Goal: Book appointment/travel/reservation

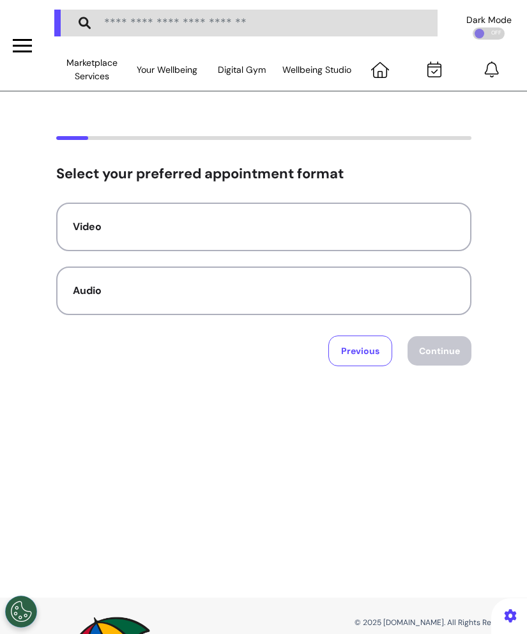
click at [514, 229] on div "Select your preferred appointment format Video Audio Previous Continue" at bounding box center [263, 251] width 527 height 230
click at [471, 153] on div at bounding box center [263, 150] width 511 height 29
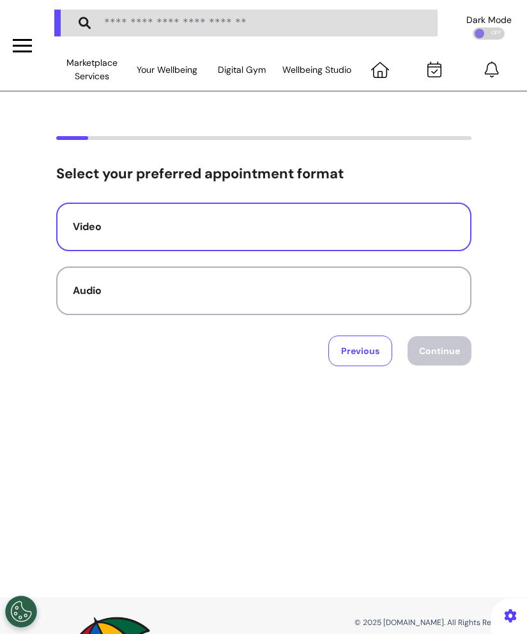
click at [396, 236] on button "Video" at bounding box center [263, 227] width 415 height 49
click at [458, 338] on button "Continue" at bounding box center [440, 350] width 64 height 29
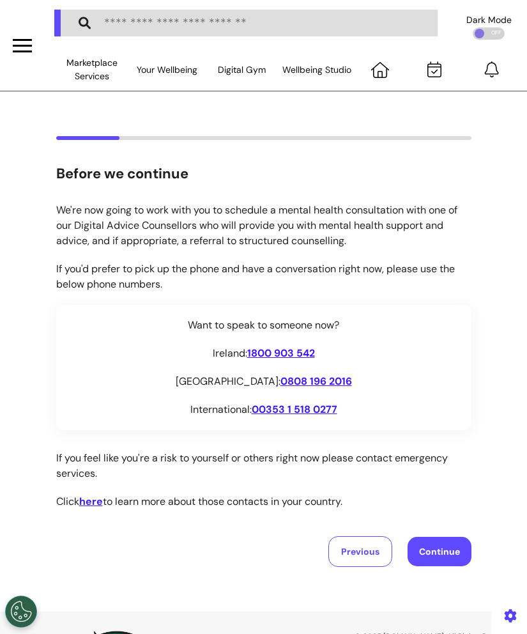
click at [424, 548] on button "Continue" at bounding box center [440, 551] width 64 height 29
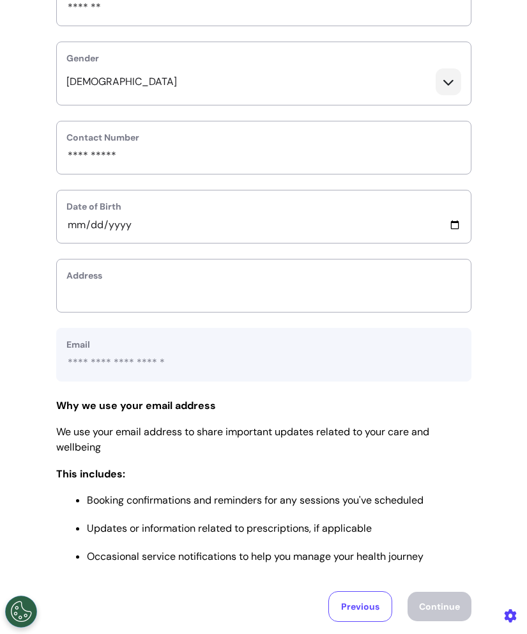
scroll to position [318, 0]
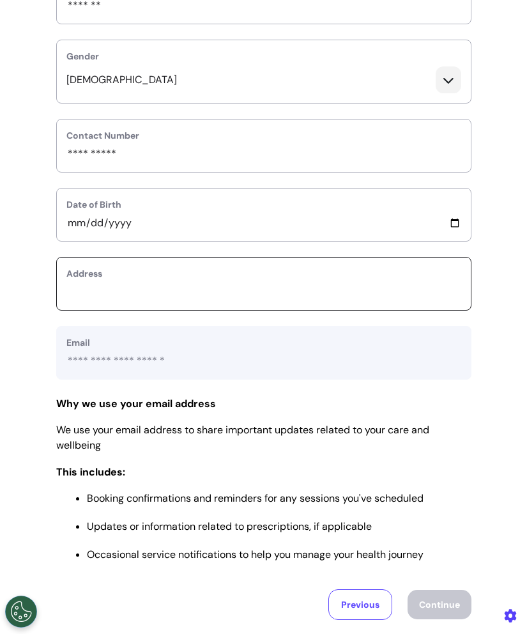
click at [388, 295] on input "text_area" at bounding box center [263, 292] width 395 height 17
type input "*******"
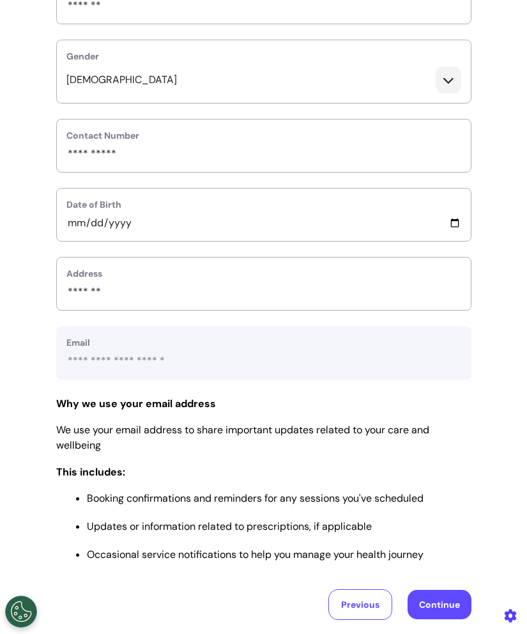
click at [459, 605] on button "Continue" at bounding box center [440, 604] width 64 height 29
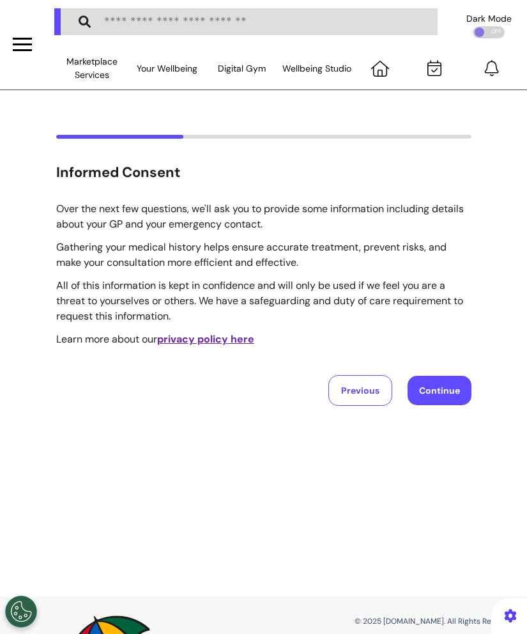
scroll to position [0, 0]
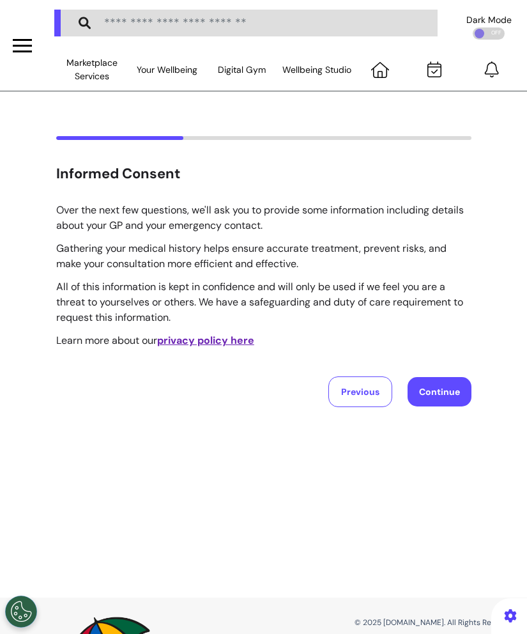
click at [456, 379] on button "Continue" at bounding box center [440, 391] width 64 height 29
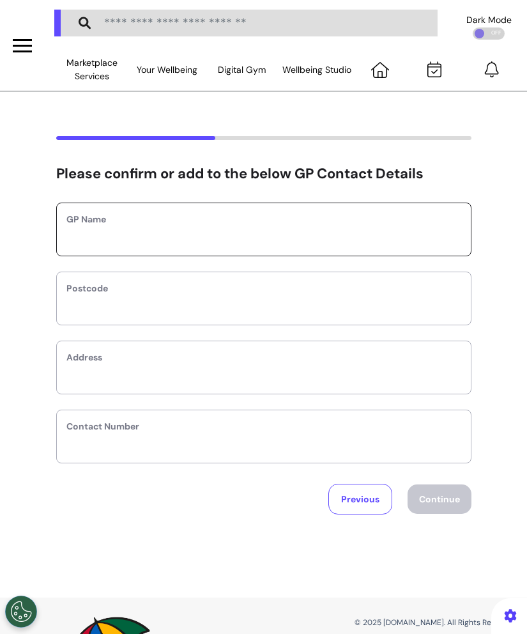
click at [376, 231] on input "text" at bounding box center [263, 237] width 395 height 17
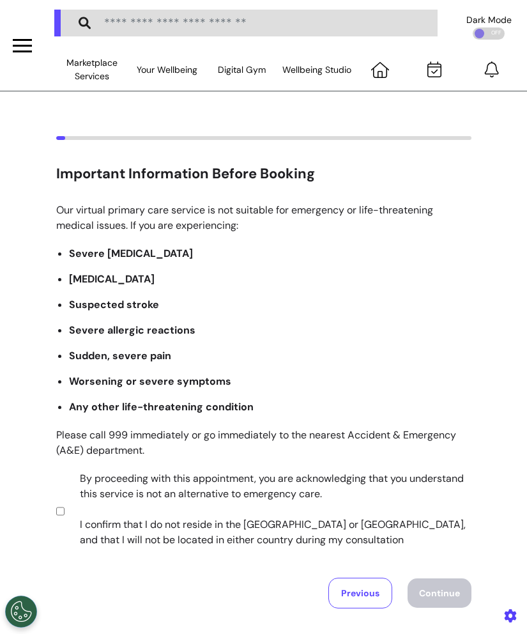
click at [282, 489] on label "By proceeding with this appointment, you are acknowledging that you understand …" at bounding box center [267, 509] width 400 height 77
click at [413, 584] on button "Continue" at bounding box center [440, 592] width 64 height 29
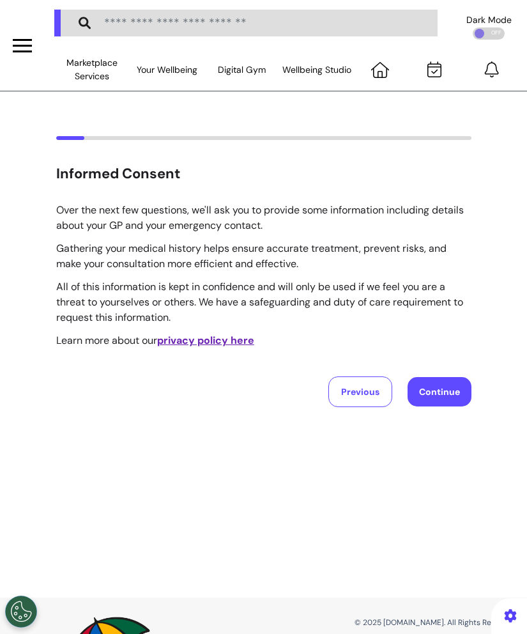
click at [444, 394] on button "Continue" at bounding box center [440, 391] width 64 height 29
select select "****"
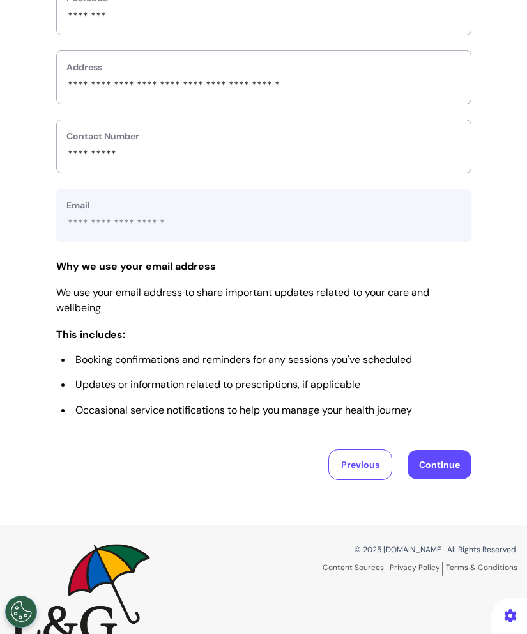
scroll to position [541, 0]
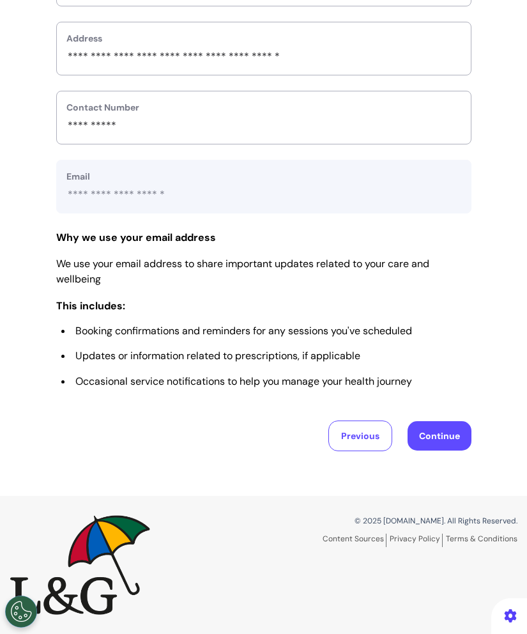
click at [424, 430] on button "Continue" at bounding box center [440, 435] width 64 height 29
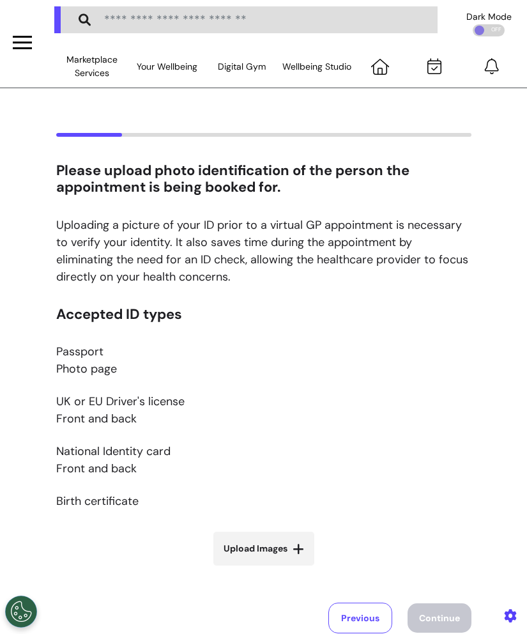
scroll to position [0, 0]
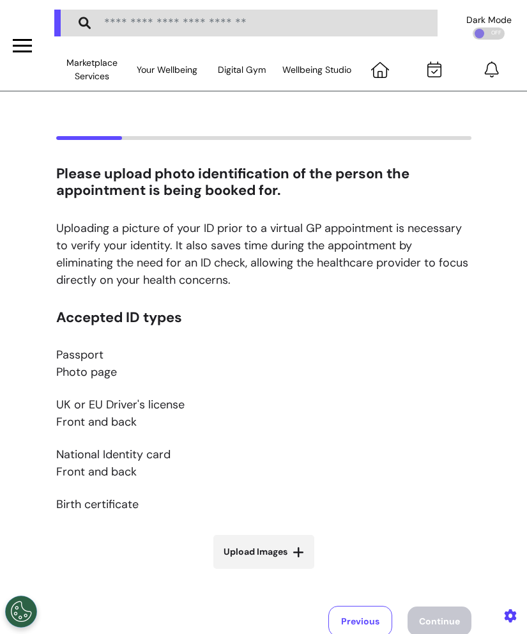
click at [291, 545] on label "Upload Images" at bounding box center [263, 552] width 101 height 34
click at [291, 572] on input "Upload Images" at bounding box center [264, 578] width 152 height 13
type input "**********"
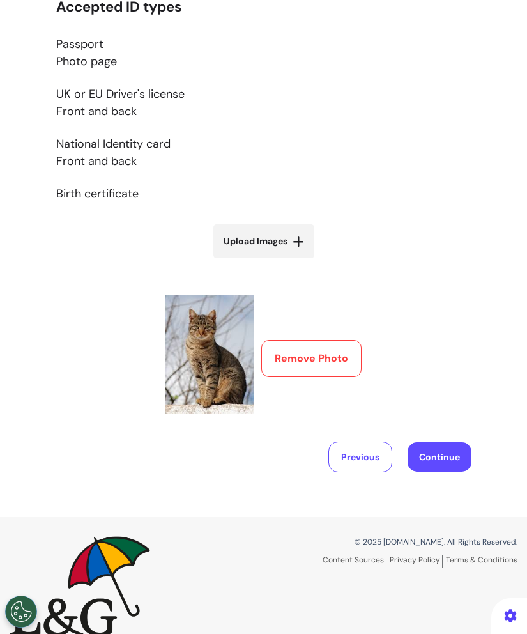
scroll to position [332, 0]
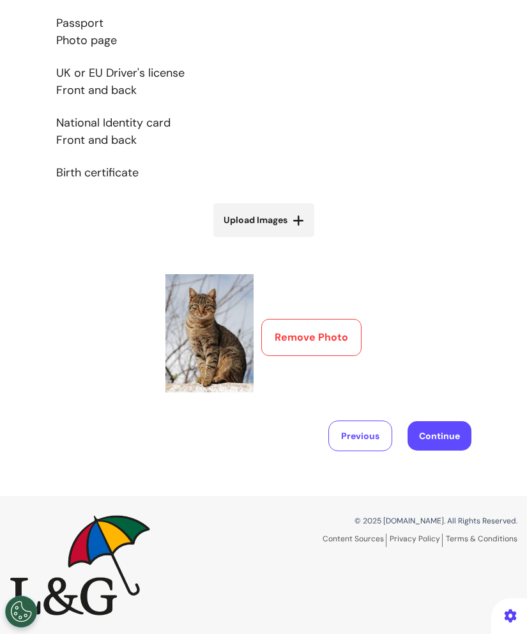
click at [449, 429] on button "Continue" at bounding box center [440, 435] width 64 height 29
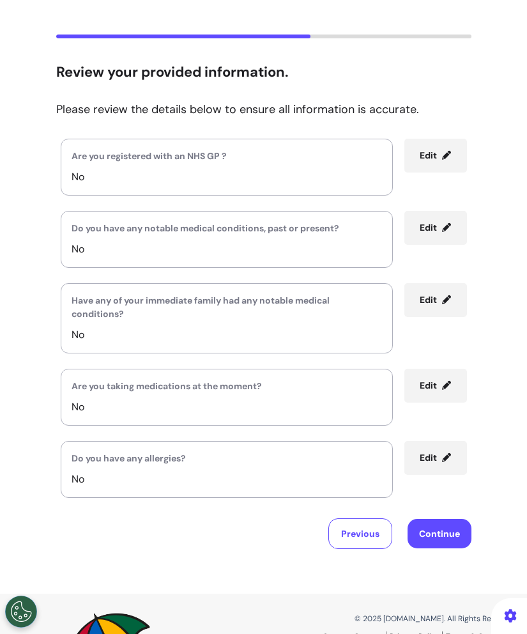
scroll to position [200, 0]
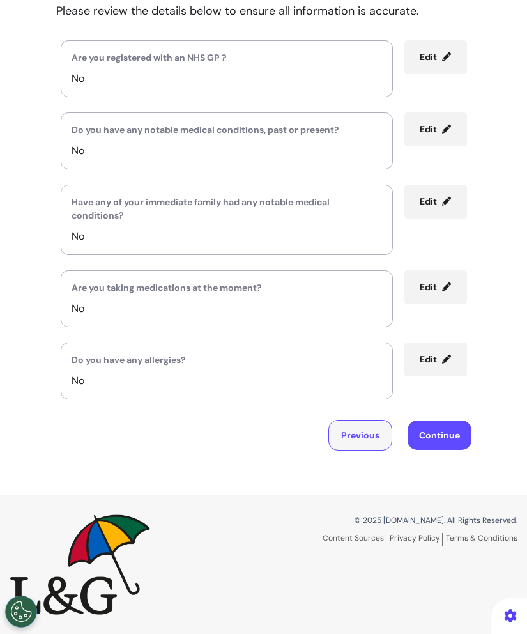
click at [371, 432] on button "Previous" at bounding box center [360, 435] width 64 height 31
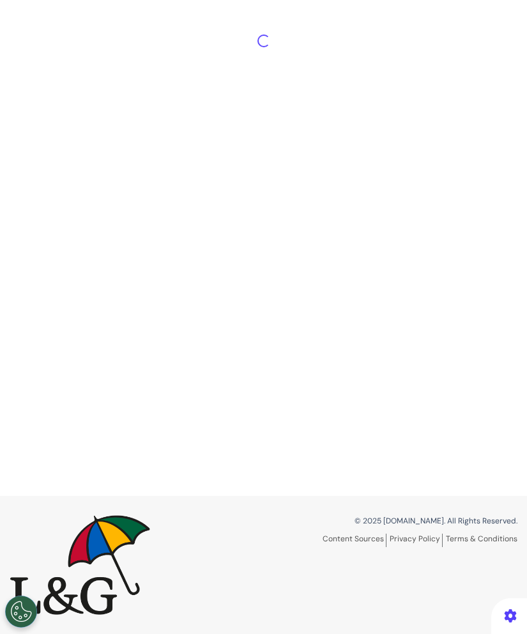
scroll to position [213, 0]
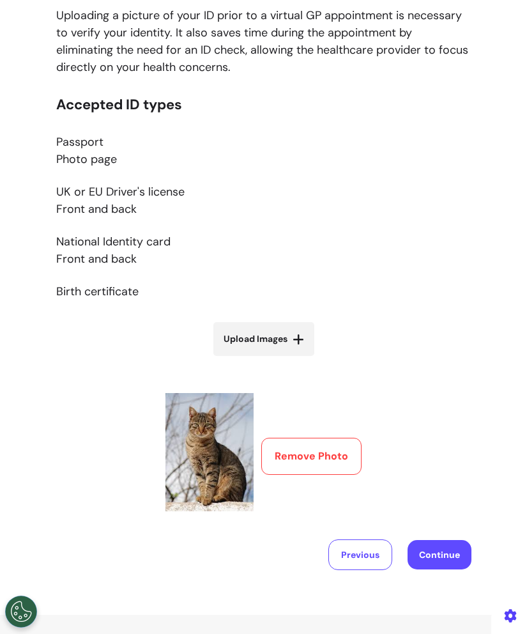
click at [345, 457] on button "Remove Photo" at bounding box center [311, 456] width 100 height 37
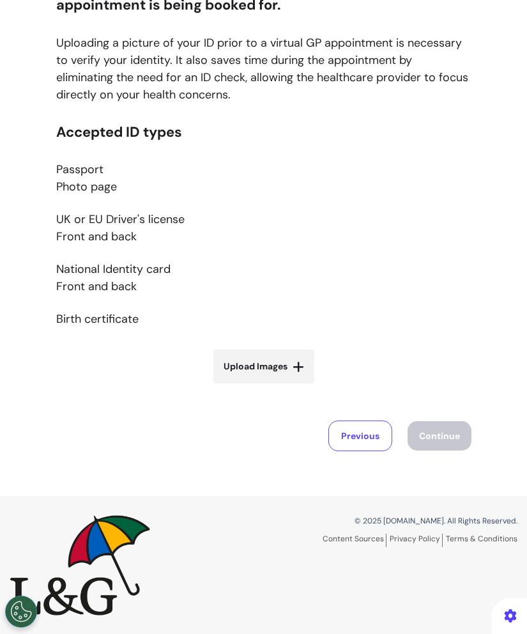
click at [280, 370] on span "Upload Images" at bounding box center [256, 366] width 64 height 13
click at [280, 387] on input "Upload Images" at bounding box center [264, 393] width 152 height 13
type input "**********"
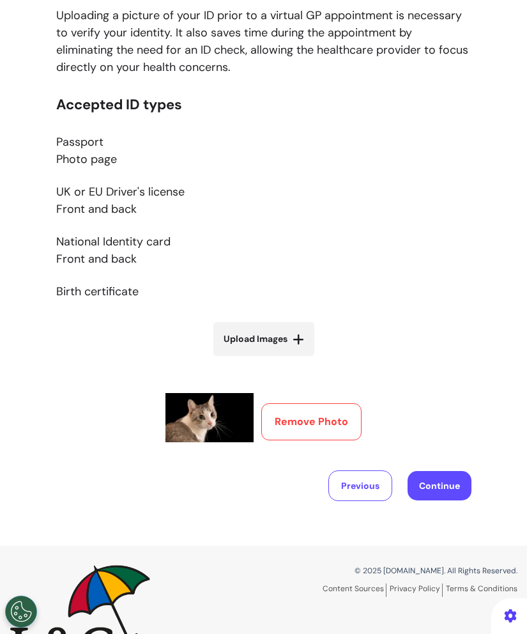
click at [441, 481] on button "Continue" at bounding box center [440, 485] width 64 height 29
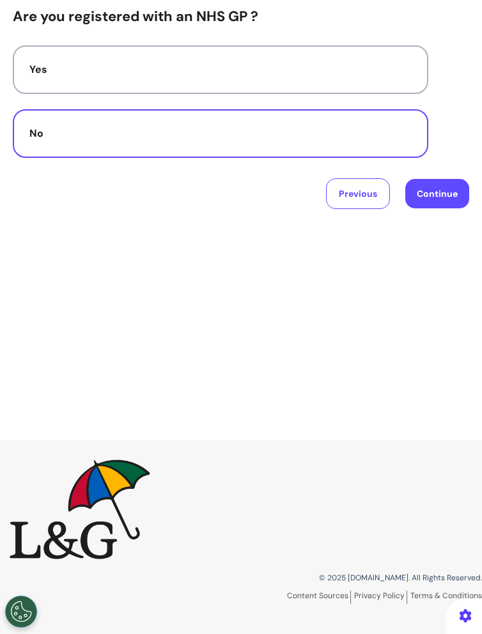
scroll to position [0, 0]
